Goal: Transaction & Acquisition: Purchase product/service

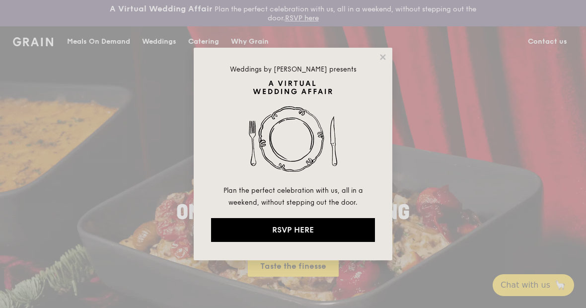
click at [387, 58] on icon at bounding box center [383, 57] width 9 height 9
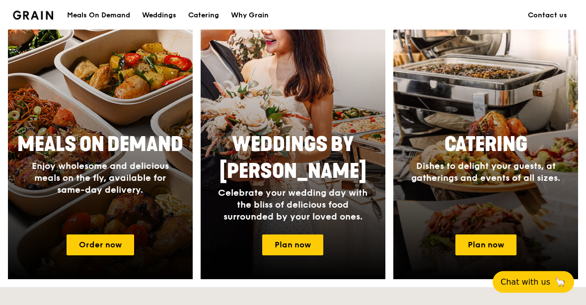
scroll to position [442, 0]
click at [120, 248] on link "Order now" at bounding box center [101, 244] width 68 height 21
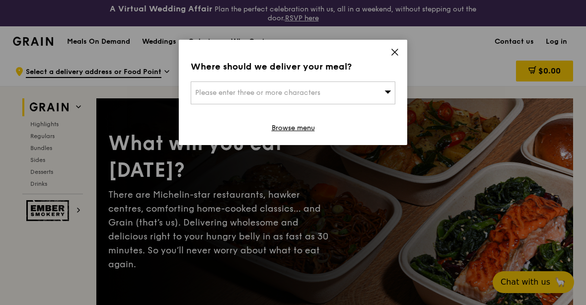
click at [375, 94] on div "Please enter three or more characters" at bounding box center [293, 92] width 205 height 23
type input "730657"
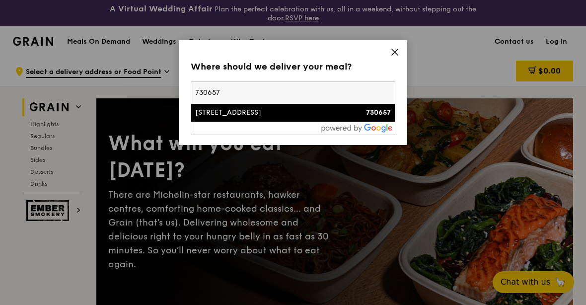
click at [298, 119] on li "[STREET_ADDRESS] 730657" at bounding box center [293, 113] width 204 height 18
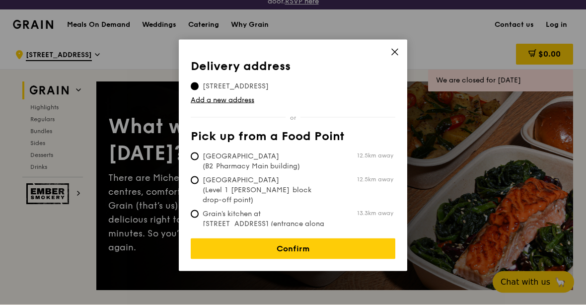
scroll to position [19, 0]
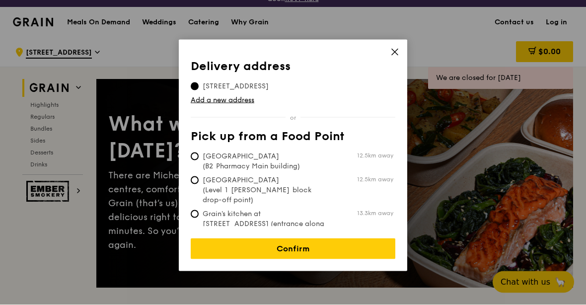
click at [272, 240] on link "Confirm" at bounding box center [293, 248] width 205 height 21
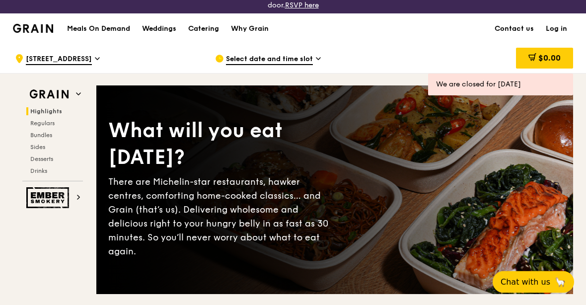
scroll to position [0, 0]
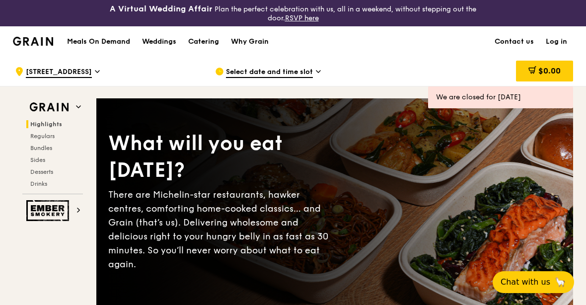
click at [292, 80] on div "Select date and time slot" at bounding box center [307, 72] width 184 height 30
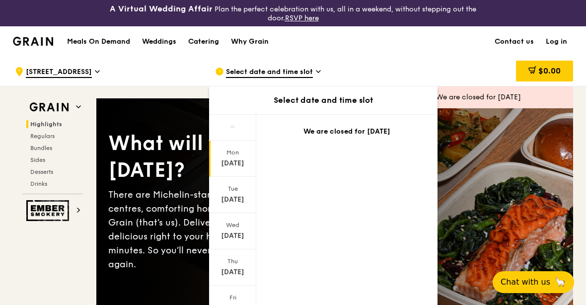
click at [236, 198] on div "[DATE]" at bounding box center [233, 200] width 44 height 10
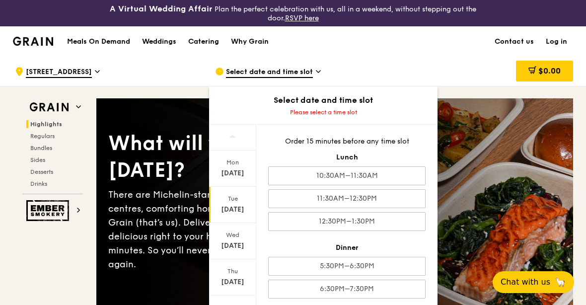
click at [431, 50] on div "Meals On Demand Weddings Catering Why Grain Contact us Log in" at bounding box center [293, 41] width 560 height 30
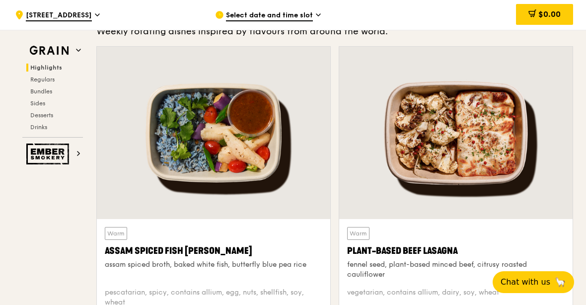
scroll to position [341, 0]
